Goal: Task Accomplishment & Management: Use online tool/utility

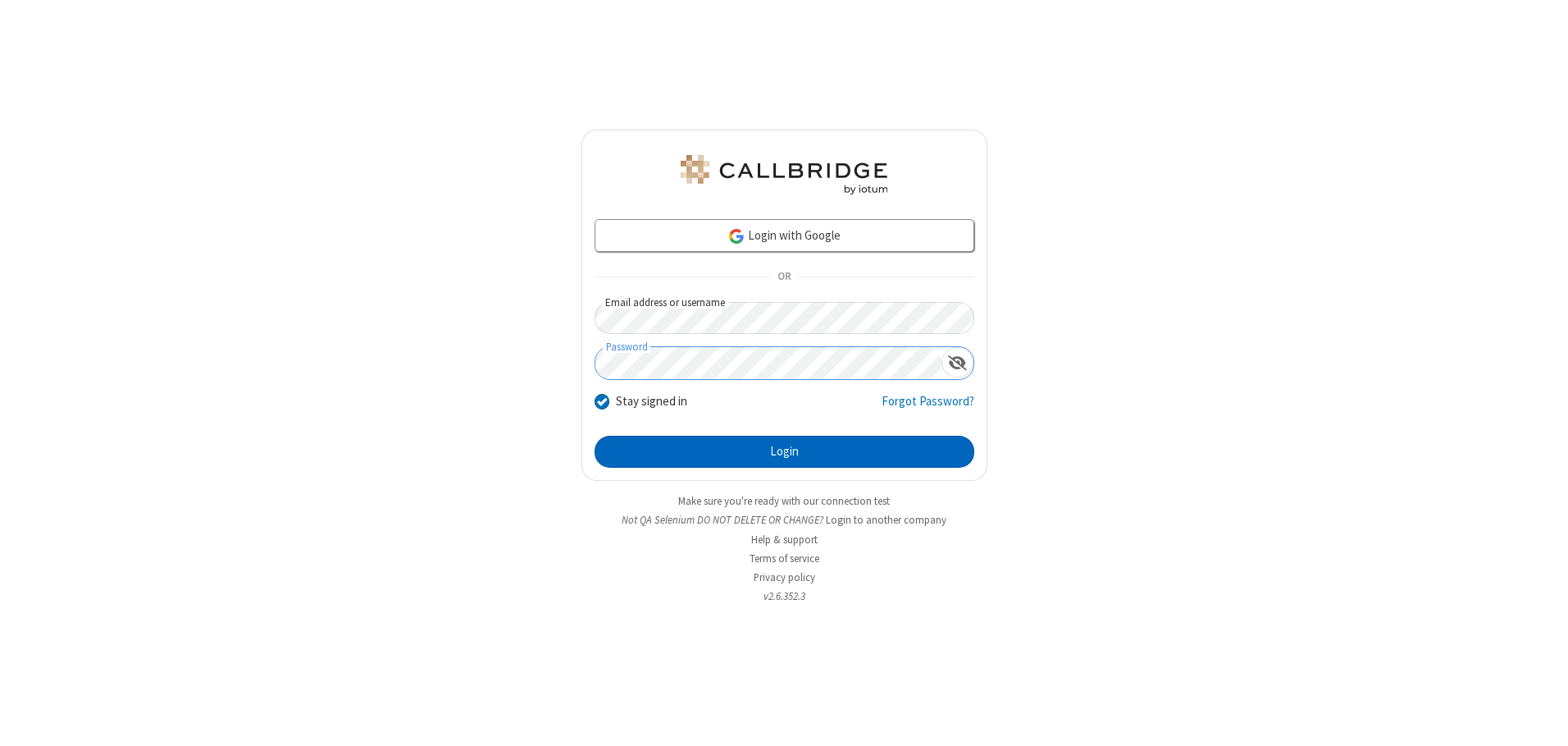
click at [784, 452] on button "Login" at bounding box center [784, 452] width 380 height 33
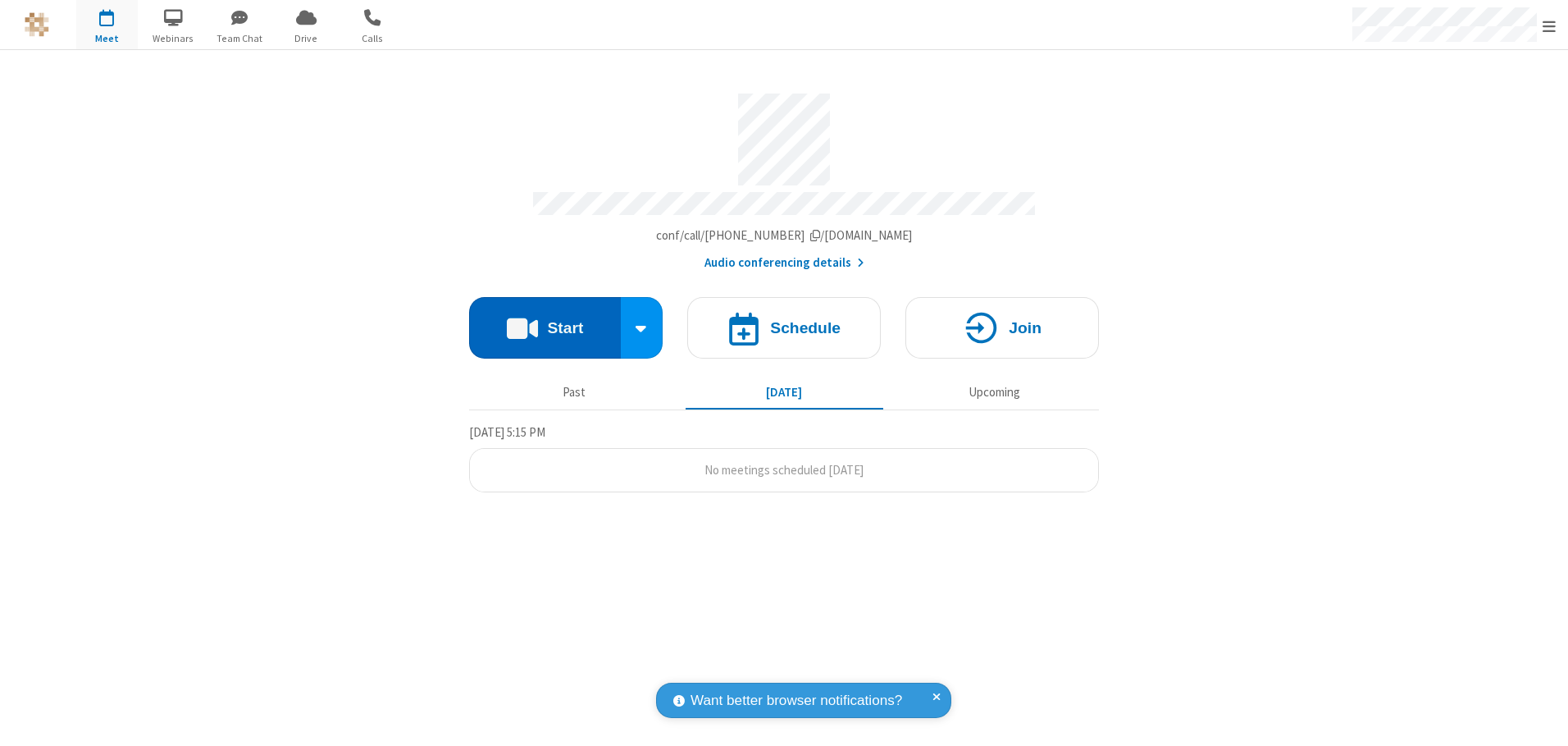
click at [545, 321] on button "Start" at bounding box center [546, 328] width 152 height 62
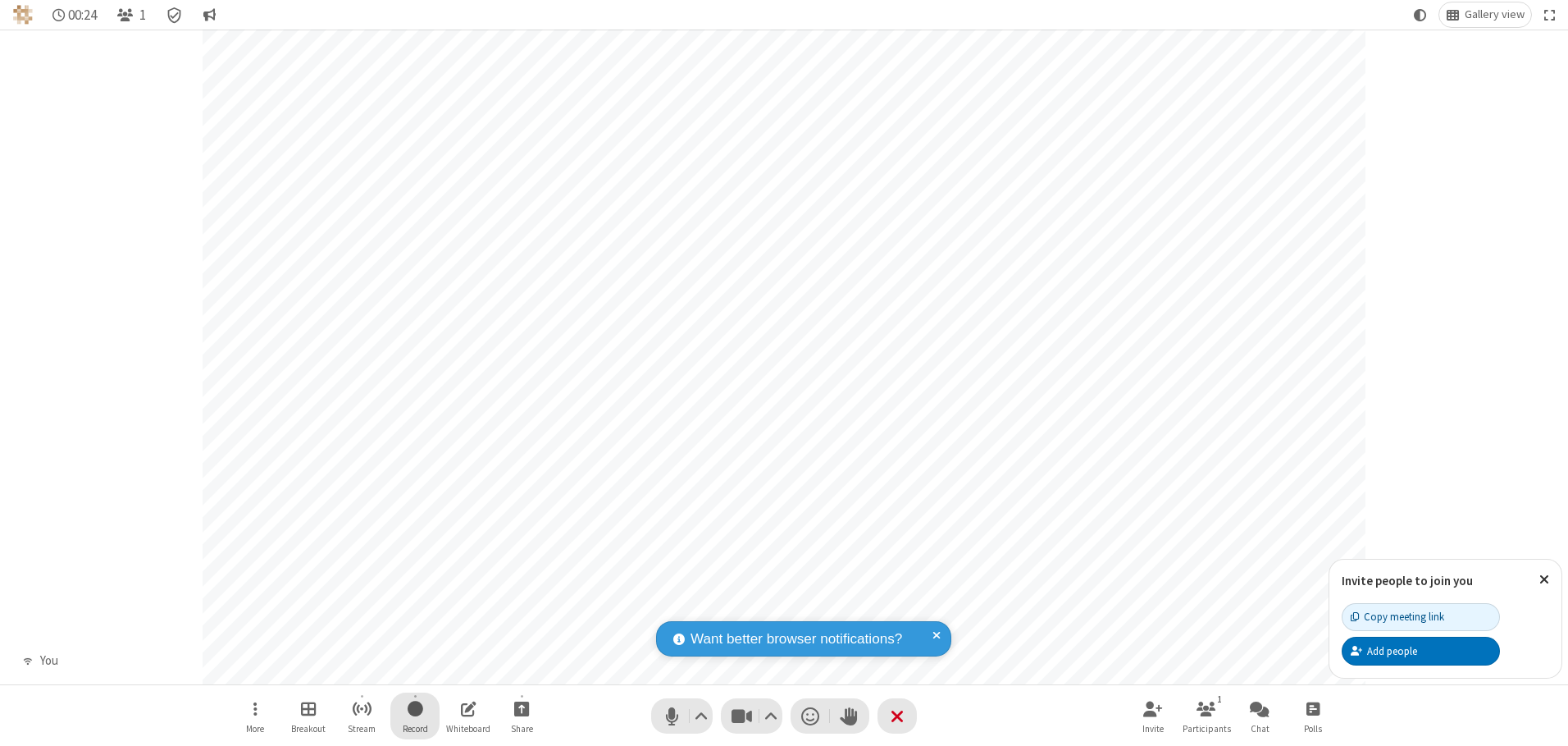
click at [415, 715] on span "Start recording" at bounding box center [415, 708] width 15 height 21
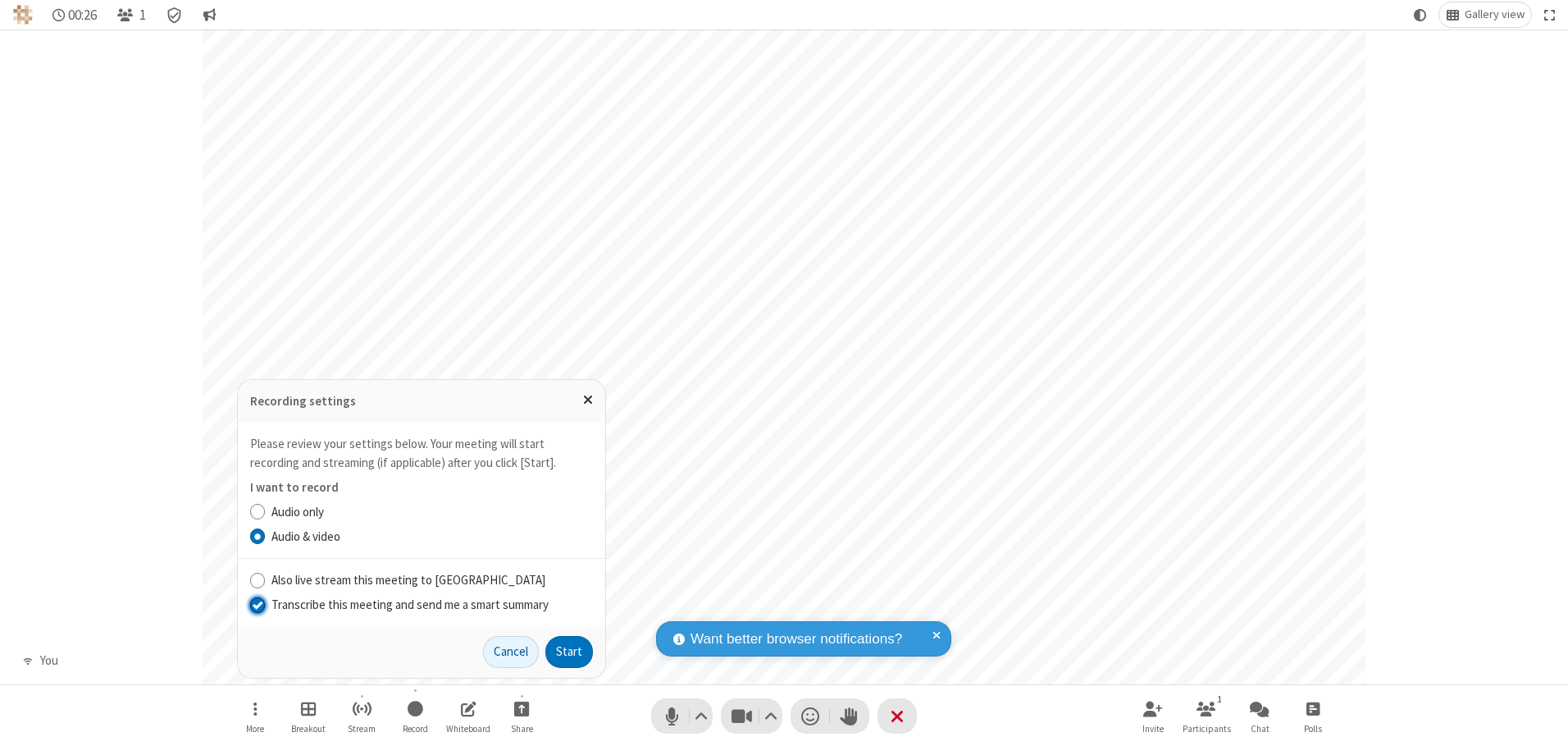
click at [257, 604] on input "Transcribe this meeting and send me a smart summary" at bounding box center [257, 604] width 15 height 17
click at [569, 652] on button "Start" at bounding box center [569, 653] width 48 height 33
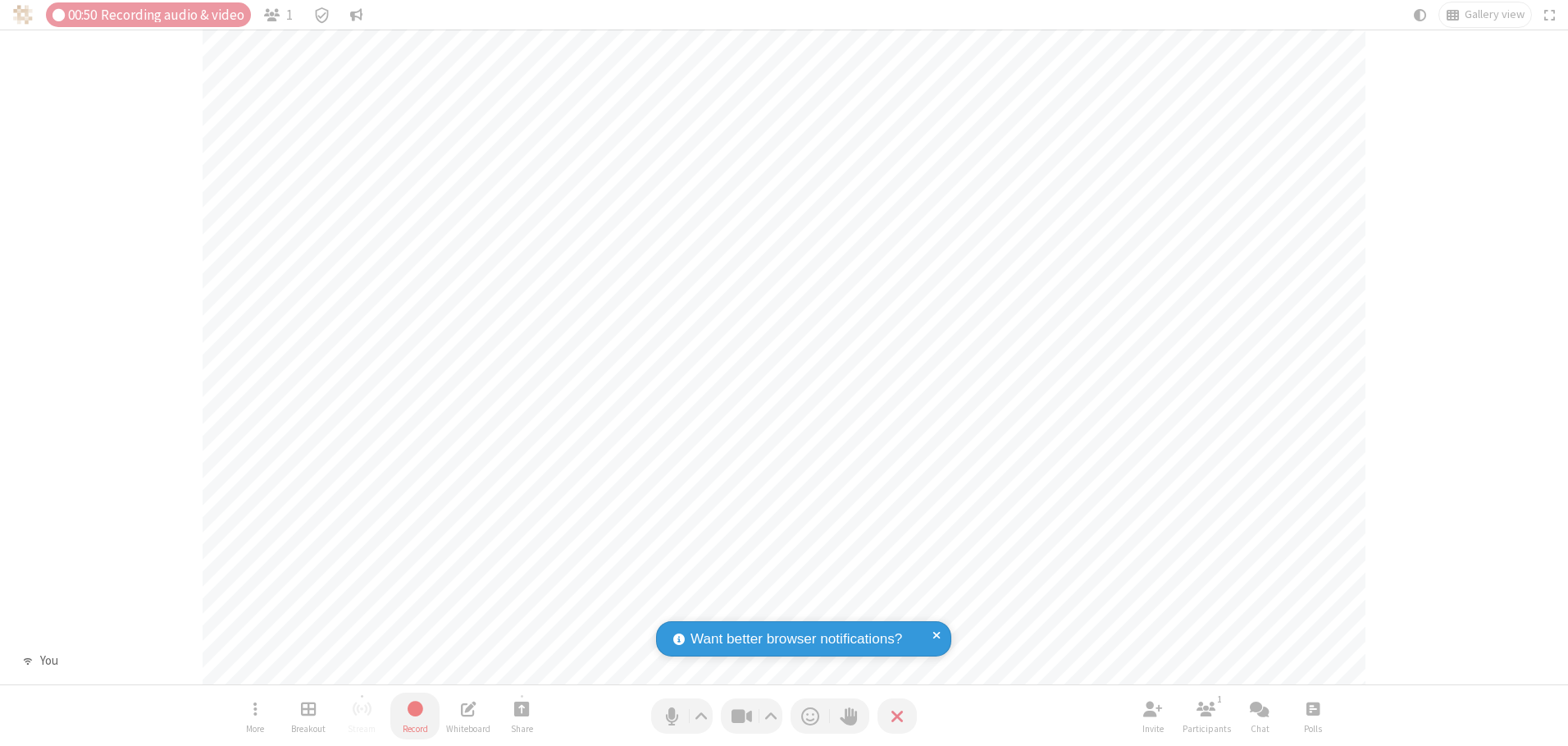
click at [415, 715] on span "Stop recording" at bounding box center [415, 709] width 20 height 22
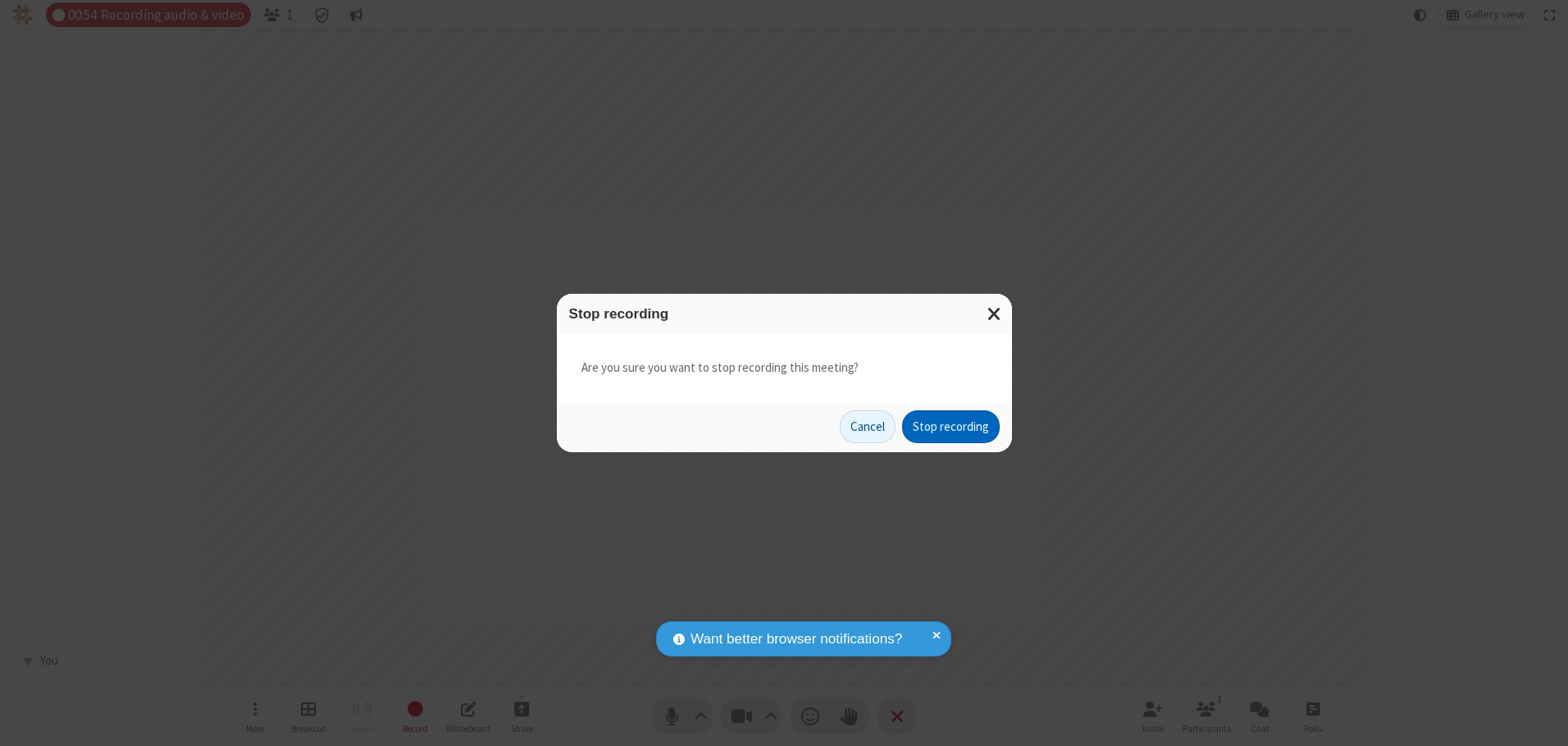
click at [951, 426] on button "Stop recording" at bounding box center [951, 426] width 98 height 33
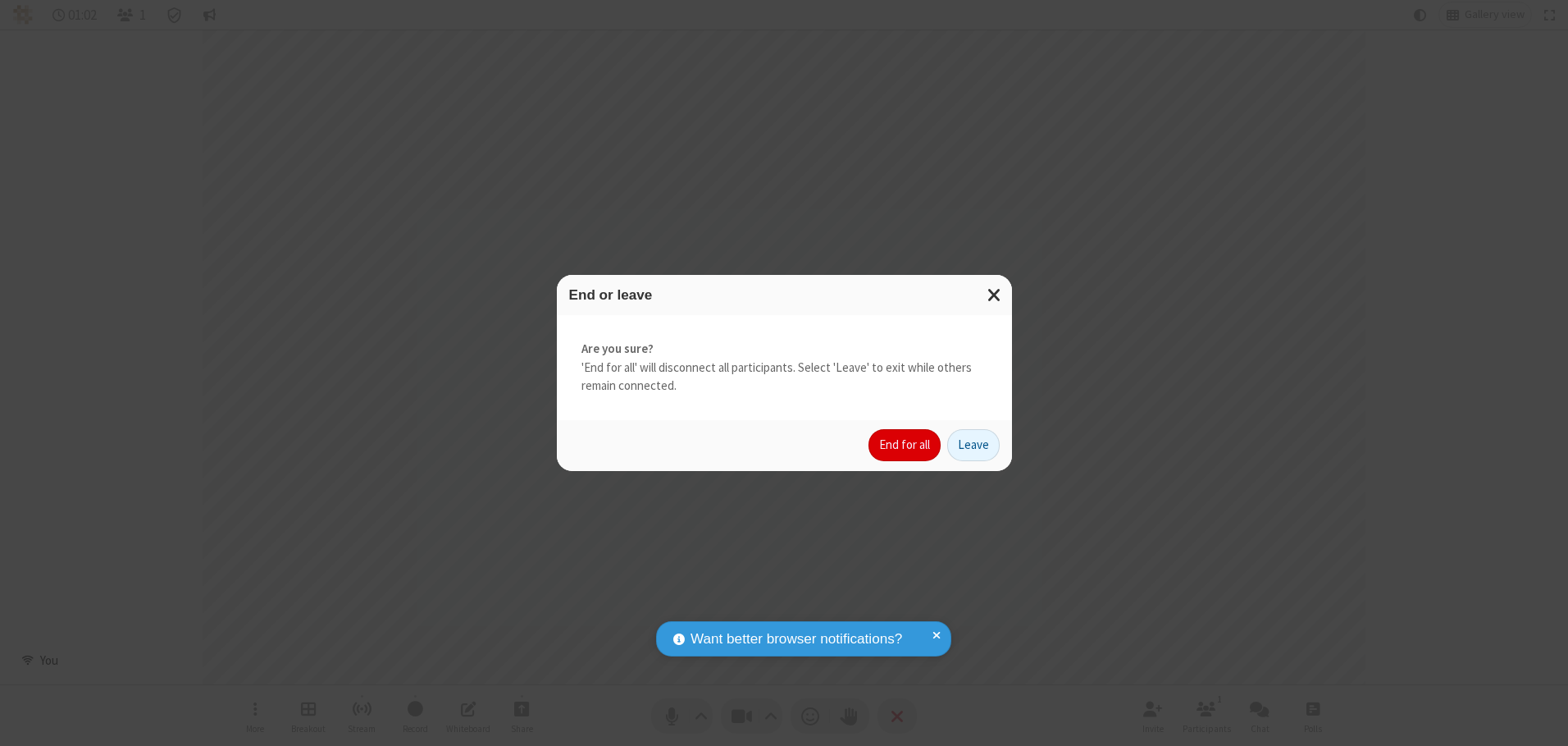
click at [906, 445] on button "End for all" at bounding box center [905, 445] width 72 height 33
